Goal: Ask a question

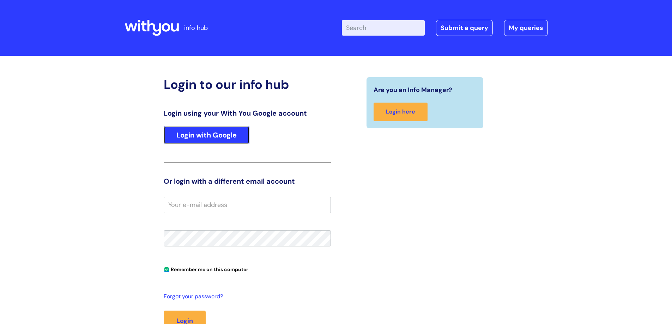
click at [190, 133] on link "Login with Google" at bounding box center [207, 135] width 86 height 18
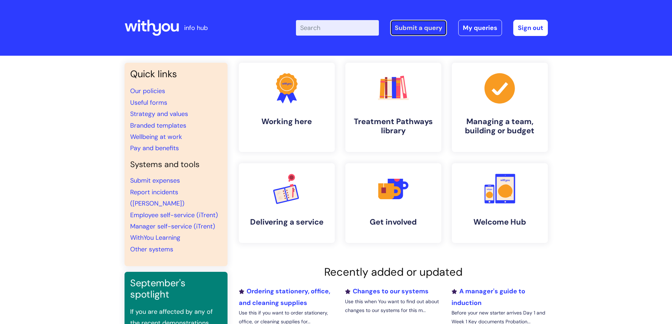
click at [402, 32] on link "Submit a query" at bounding box center [418, 28] width 57 height 16
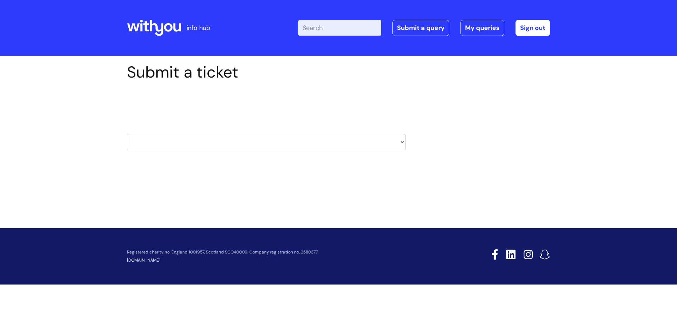
click at [228, 145] on select "HR / People IT and Support Clinical Drug Alerts Finance Accounts Data Support T…" at bounding box center [266, 142] width 278 height 16
select select "hr_/_people"
click at [127, 134] on select "HR / People IT and Support Clinical Drug Alerts Finance Accounts Data Support T…" at bounding box center [266, 142] width 278 height 16
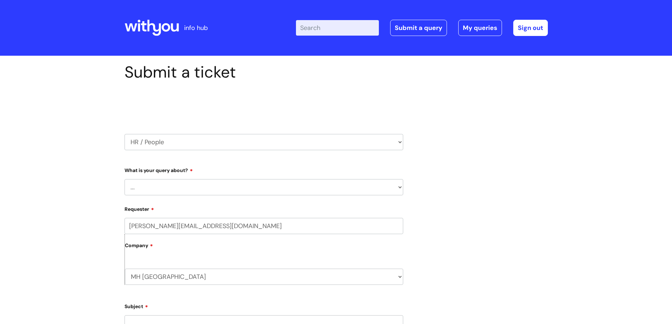
click at [170, 184] on select "... Absence Query Holiday Query Employee change request General HR Query iTrent…" at bounding box center [263, 187] width 278 height 16
click at [124, 179] on select "... Absence Query Holiday Query Employee change request General HR Query iTrent…" at bounding box center [263, 187] width 278 height 16
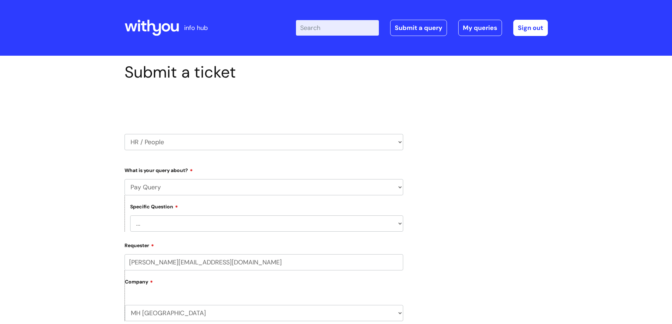
click at [169, 191] on select "... Absence Query Holiday Query Employee change request General HR Query iTrent…" at bounding box center [263, 187] width 278 height 16
select select "General HR Query"
click at [124, 179] on select "... Absence Query Holiday Query Employee change request General HR Query iTrent…" at bounding box center [263, 187] width 278 height 16
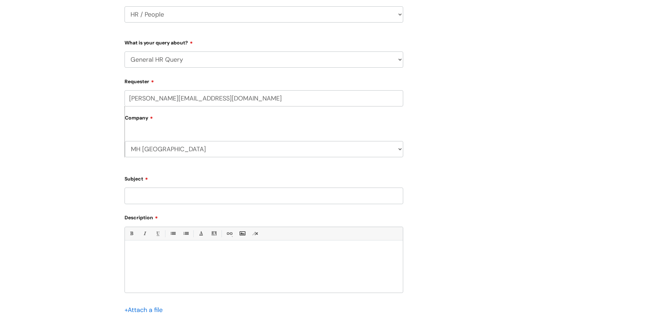
scroll to position [141, 0]
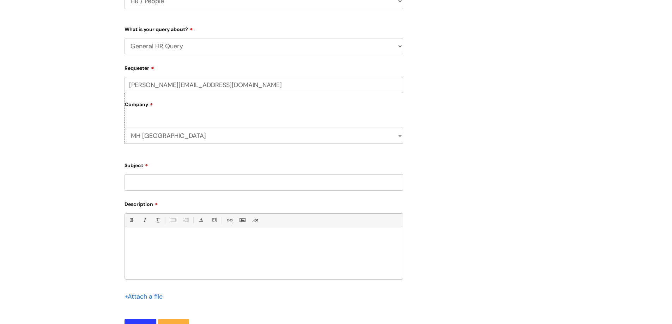
click at [153, 188] on input "Subject" at bounding box center [263, 182] width 278 height 16
type input "Pension contributions"
click at [144, 251] on div at bounding box center [264, 255] width 278 height 49
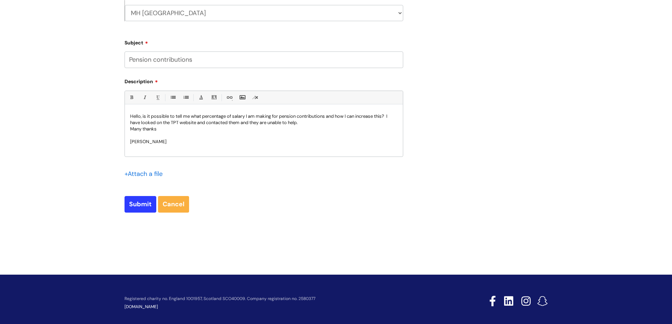
scroll to position [271, 0]
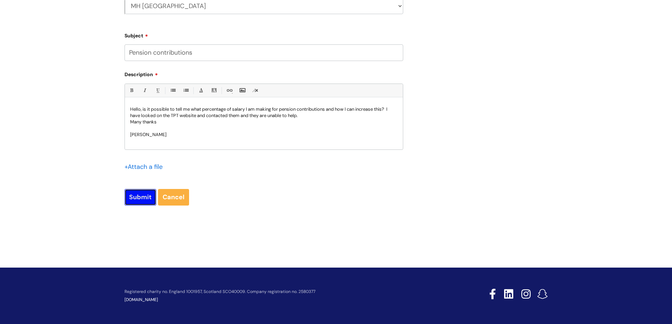
click at [136, 194] on input "Submit" at bounding box center [140, 197] width 32 height 16
type input "Please Wait..."
